Goal: Task Accomplishment & Management: Use online tool/utility

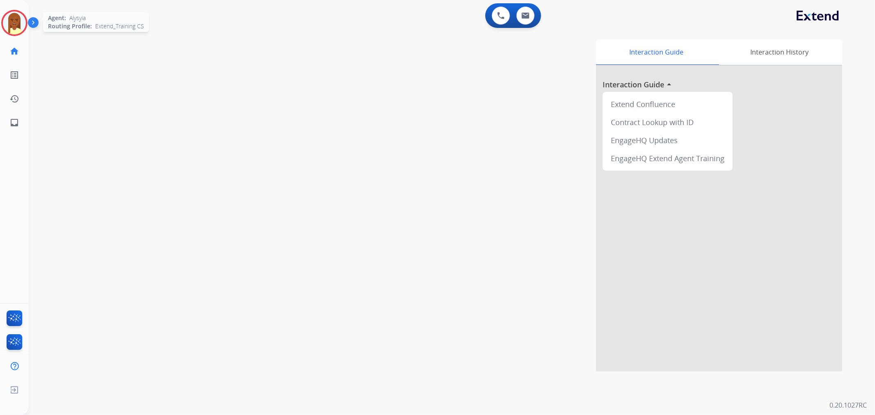
click at [15, 24] on img at bounding box center [14, 22] width 23 height 23
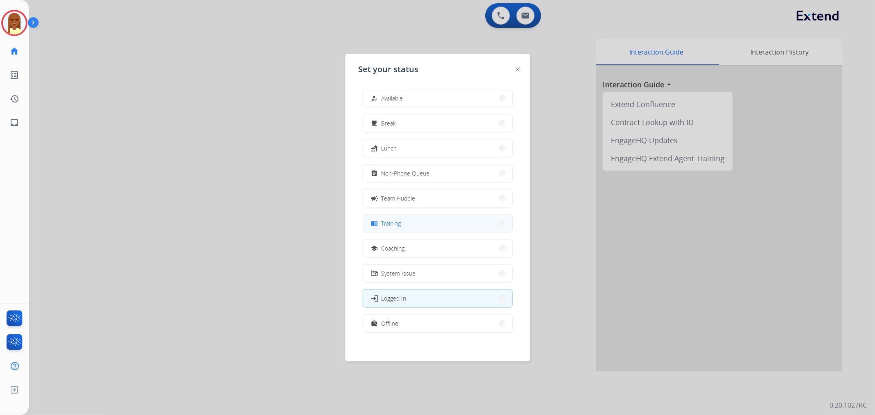
click at [390, 224] on span "Training" at bounding box center [391, 223] width 20 height 9
